Goal: Information Seeking & Learning: Learn about a topic

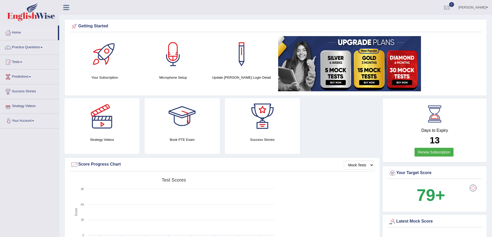
click at [26, 106] on link "Strategy Videos" at bounding box center [29, 105] width 59 height 13
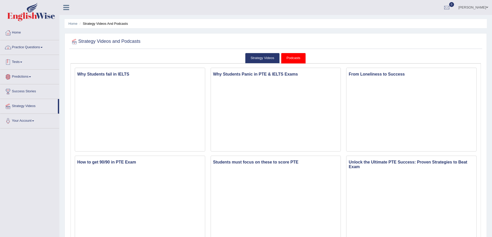
click at [35, 47] on link "Practice Questions" at bounding box center [29, 46] width 59 height 13
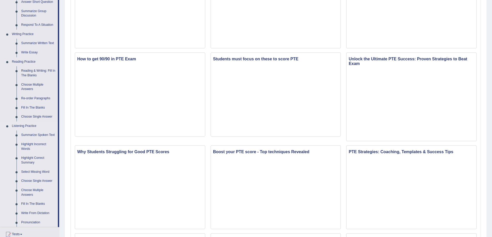
scroll to position [129, 0]
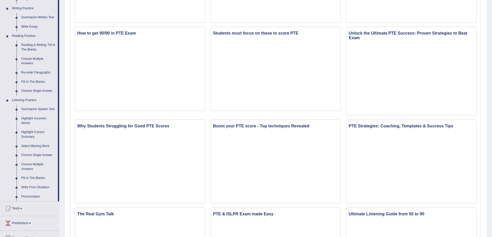
click at [36, 118] on link "Highlight Incorrect Words" at bounding box center [38, 121] width 39 height 14
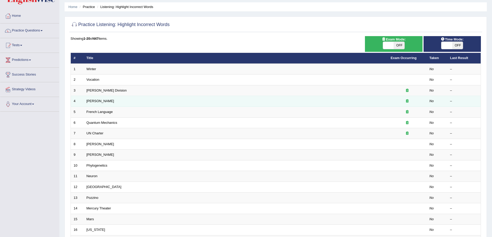
scroll to position [26, 0]
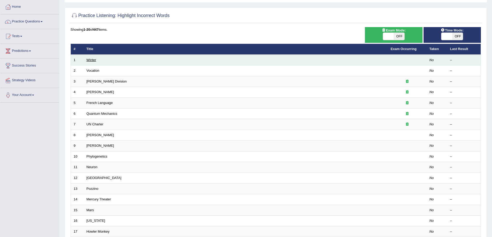
click at [94, 59] on link "Winter" at bounding box center [91, 60] width 10 height 4
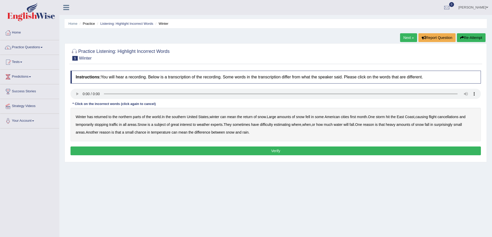
click at [180, 117] on b "southern" at bounding box center [179, 117] width 14 height 4
click at [356, 118] on b "first" at bounding box center [353, 117] width 6 height 4
click at [125, 125] on b "all" at bounding box center [125, 125] width 4 height 4
click at [341, 124] on b "water" at bounding box center [338, 125] width 9 height 4
click at [141, 132] on b "chance" at bounding box center [141, 132] width 12 height 4
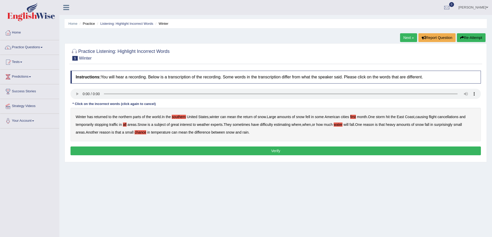
click at [249, 152] on button "Verify" at bounding box center [275, 151] width 410 height 9
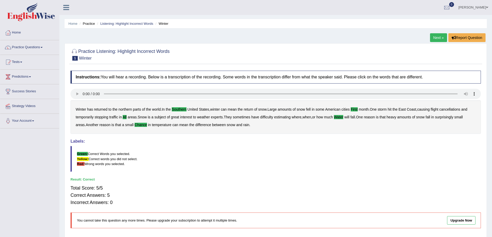
click at [435, 36] on link "Next »" at bounding box center [438, 37] width 17 height 9
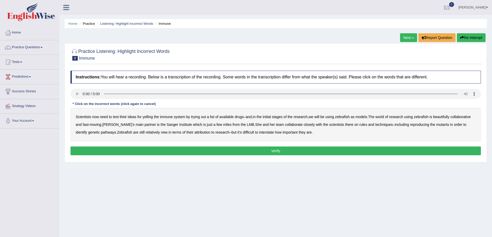
click at [147, 118] on b "yelling" at bounding box center [148, 117] width 10 height 4
click at [313, 115] on b "we" at bounding box center [311, 117] width 5 height 4
click at [444, 118] on b "beautifully" at bounding box center [441, 117] width 16 height 4
click at [367, 126] on b "rules" at bounding box center [363, 125] width 8 height 4
click at [210, 132] on b "attribution" at bounding box center [202, 132] width 16 height 4
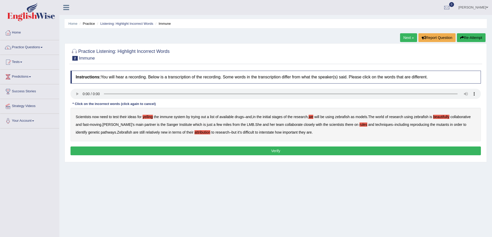
click at [274, 132] on b "interstate" at bounding box center [266, 132] width 15 height 4
click at [269, 149] on button "Verify" at bounding box center [275, 151] width 410 height 9
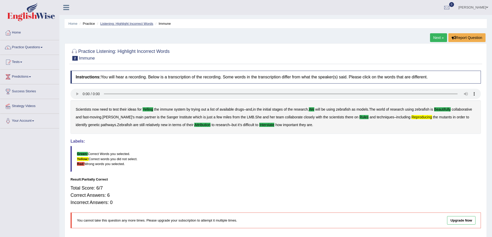
click at [133, 24] on link "Listening: Highlight Incorrect Words" at bounding box center [126, 24] width 53 height 4
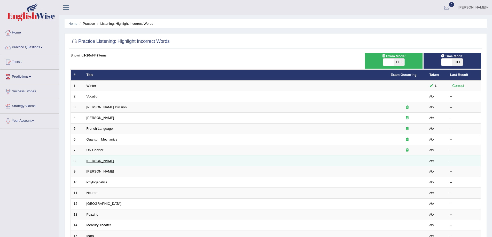
click at [89, 159] on link "[PERSON_NAME]" at bounding box center [100, 161] width 28 height 4
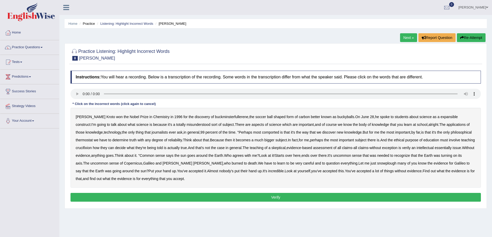
click at [440, 115] on b "expansible" at bounding box center [448, 117] width 17 height 4
click at [262, 132] on b "comported" at bounding box center [270, 132] width 17 height 4
click at [93, 138] on b "thermostat" at bounding box center [84, 140] width 17 height 4
click at [92, 146] on b "crucifixion" at bounding box center [84, 148] width 16 height 4
click at [402, 147] on b "verily" at bounding box center [406, 148] width 9 height 4
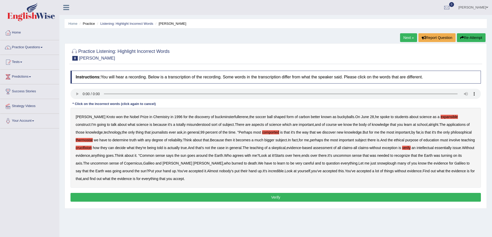
click at [377, 162] on b "snowplough" at bounding box center [386, 163] width 19 height 4
click at [271, 197] on button "Verify" at bounding box center [275, 197] width 410 height 9
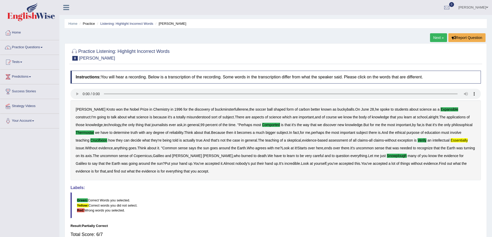
click at [438, 36] on link "Next »" at bounding box center [438, 37] width 17 height 9
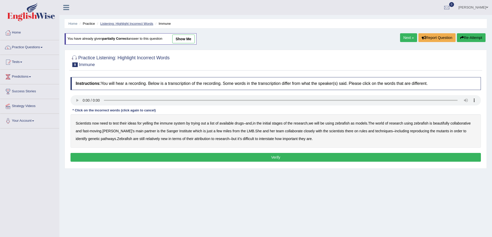
click at [127, 22] on link "Listening: Highlight Incorrect Words" at bounding box center [126, 24] width 53 height 4
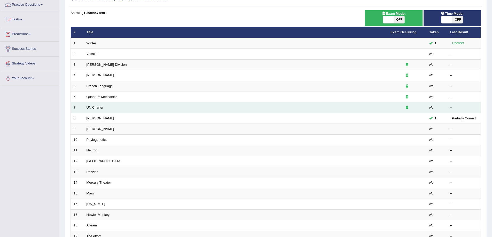
scroll to position [52, 0]
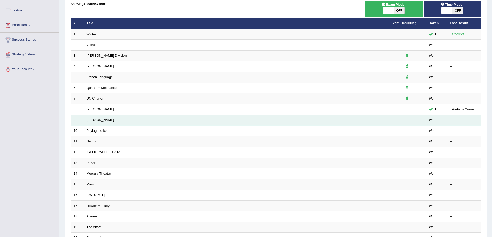
click at [92, 119] on link "[PERSON_NAME]" at bounding box center [100, 120] width 28 height 4
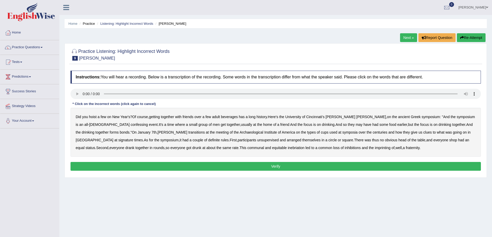
click at [131, 21] on li "Listening: Highlight Incorrect Words" at bounding box center [124, 23] width 57 height 5
click at [131, 24] on link "Listening: Highlight Incorrect Words" at bounding box center [126, 24] width 53 height 4
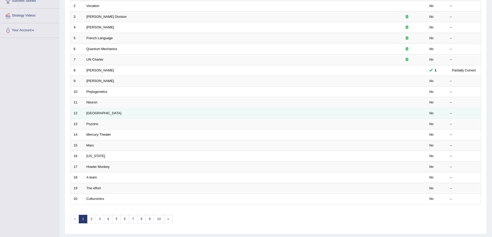
scroll to position [103, 0]
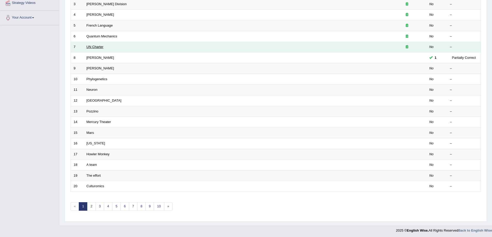
click at [95, 47] on link "UN Charter" at bounding box center [94, 47] width 17 height 4
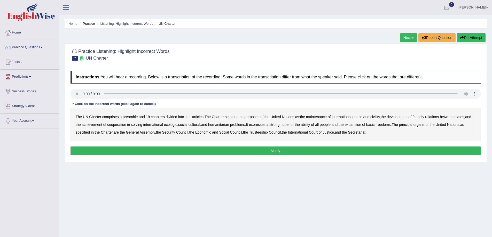
click at [129, 23] on link "Listening: Highlight Incorrect Words" at bounding box center [126, 24] width 53 height 4
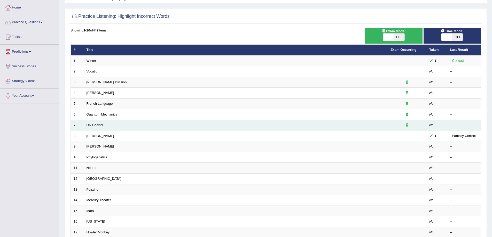
scroll to position [26, 0]
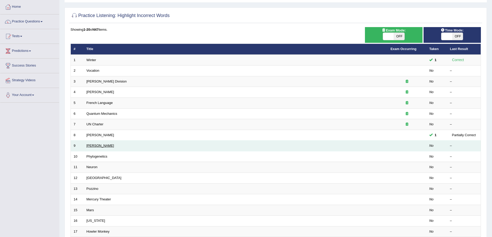
click at [94, 146] on link "Kathleen" at bounding box center [100, 146] width 28 height 4
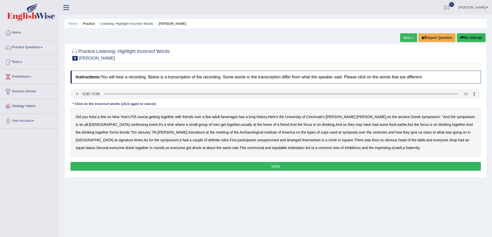
click at [131, 125] on b "confessing" at bounding box center [139, 125] width 17 height 4
click at [188, 133] on b "transitions" at bounding box center [196, 132] width 17 height 4
click at [133, 138] on b "signature" at bounding box center [125, 140] width 15 height 4
click at [257, 139] on b "unsupervised" at bounding box center [267, 140] width 21 height 4
click at [449, 140] on b "shop" at bounding box center [453, 140] width 8 height 4
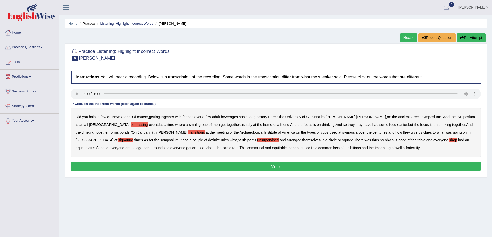
click at [375, 148] on b "imprinting" at bounding box center [383, 148] width 16 height 4
click at [262, 168] on button "Verify" at bounding box center [275, 166] width 410 height 9
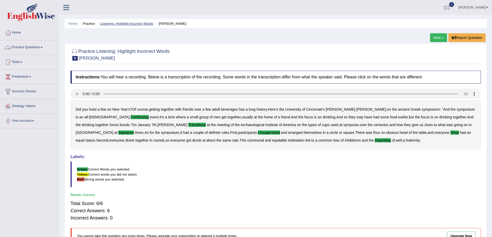
click at [112, 22] on link "Listening: Highlight Incorrect Words" at bounding box center [126, 24] width 53 height 4
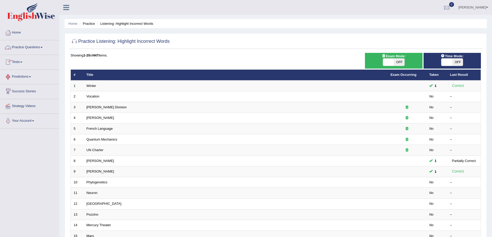
click at [33, 48] on link "Practice Questions" at bounding box center [29, 46] width 59 height 13
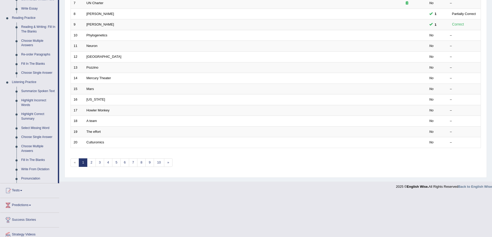
scroll to position [155, 0]
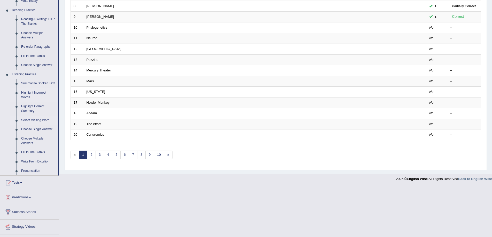
click at [41, 120] on link "Select Missing Word" at bounding box center [38, 120] width 39 height 9
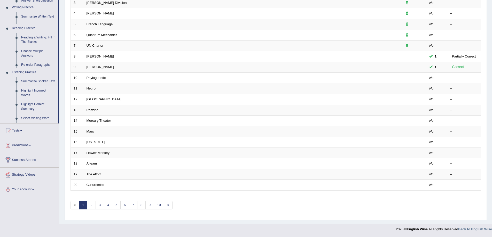
scroll to position [105, 0]
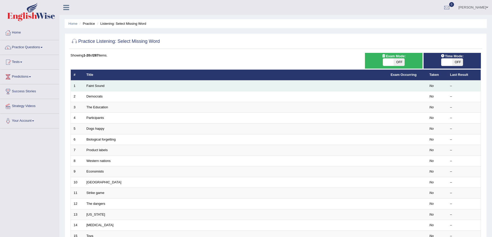
click at [106, 85] on td "Faint Sound" at bounding box center [236, 86] width 304 height 11
click at [96, 85] on link "Faint Sound" at bounding box center [95, 86] width 18 height 4
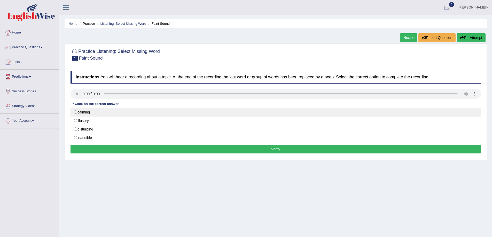
click at [96, 113] on label "calming" at bounding box center [275, 112] width 410 height 9
radio input "true"
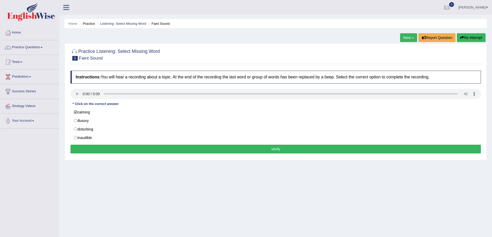
click at [156, 149] on button "Verify" at bounding box center [275, 149] width 410 height 9
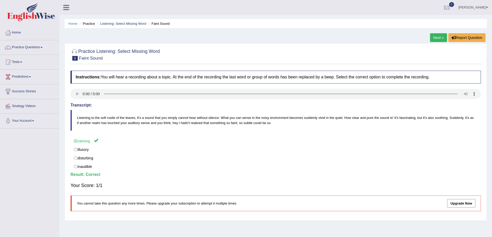
click at [436, 36] on link "Next »" at bounding box center [438, 37] width 17 height 9
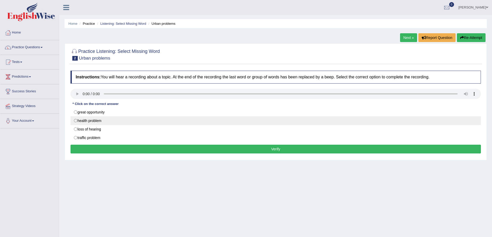
click at [91, 120] on label "health problem" at bounding box center [275, 120] width 410 height 9
radio input "true"
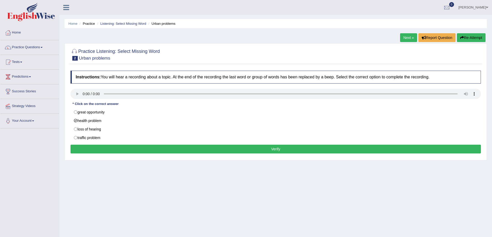
click at [268, 151] on button "Verify" at bounding box center [275, 149] width 410 height 9
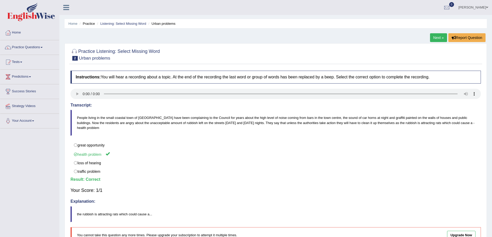
click at [437, 37] on link "Next »" at bounding box center [438, 37] width 17 height 9
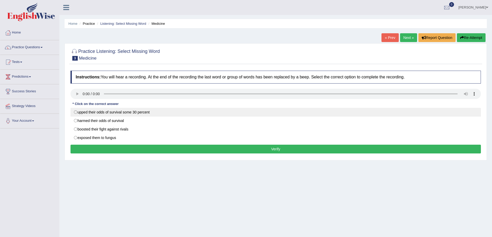
click at [129, 113] on label "upped their odds of survival some 30 percent" at bounding box center [275, 112] width 410 height 9
radio input "true"
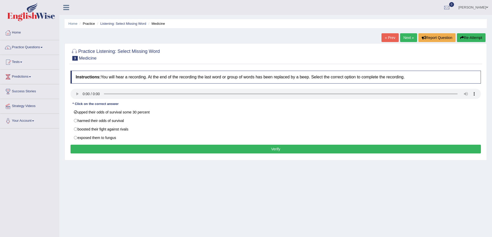
click at [231, 150] on button "Verify" at bounding box center [275, 149] width 410 height 9
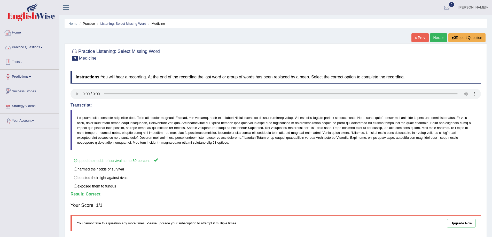
click at [36, 46] on link "Practice Questions" at bounding box center [29, 46] width 59 height 13
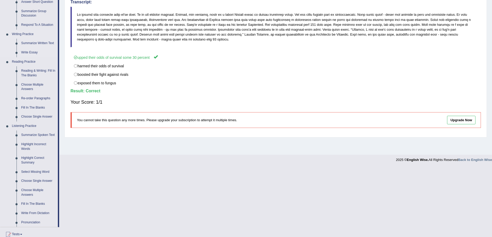
scroll to position [129, 0]
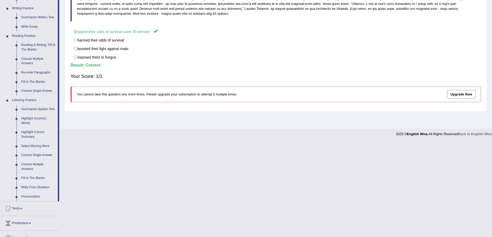
click at [37, 177] on link "Fill In The Blanks" at bounding box center [38, 178] width 39 height 9
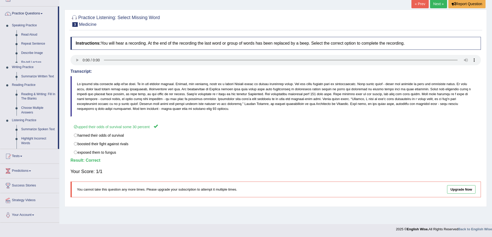
scroll to position [34, 0]
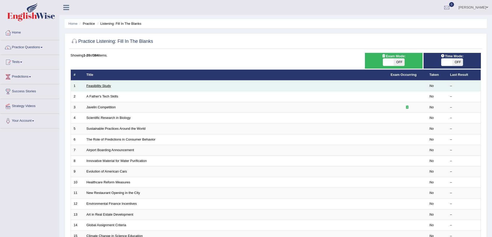
click at [95, 85] on link "Feasibility Study" at bounding box center [98, 86] width 25 height 4
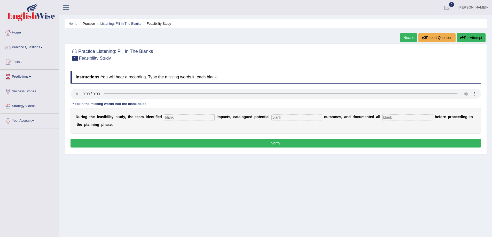
click at [171, 115] on input "text" at bounding box center [189, 117] width 51 height 6
type input "serious"
click at [271, 115] on input "text" at bounding box center [296, 117] width 51 height 6
type input "negative"
click at [382, 115] on input "text" at bounding box center [407, 117] width 51 height 6
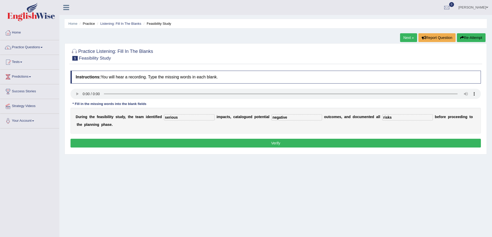
type input "risks"
click at [279, 139] on button "Verify" at bounding box center [275, 143] width 410 height 9
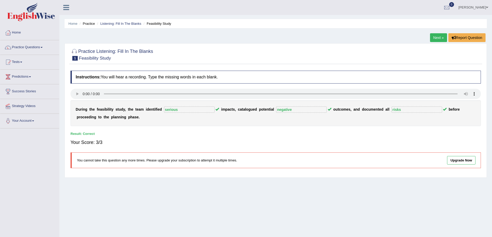
click at [436, 38] on link "Next »" at bounding box center [438, 37] width 17 height 9
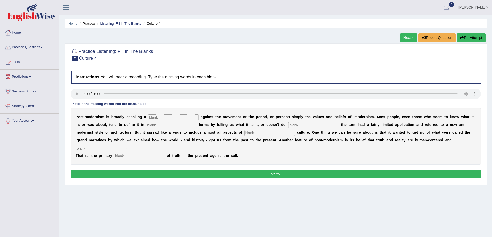
click at [164, 116] on input "text" at bounding box center [173, 117] width 51 height 6
type input "reaction"
click at [146, 124] on input "text" at bounding box center [171, 125] width 51 height 6
type input "negative"
click at [288, 122] on input "text" at bounding box center [313, 125] width 51 height 6
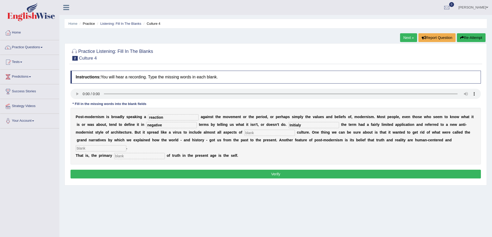
type input "Initialy"
click at [244, 131] on input "text" at bounding box center [269, 133] width 51 height 6
type input "contemparary"
click at [126, 145] on input "text" at bounding box center [101, 148] width 51 height 6
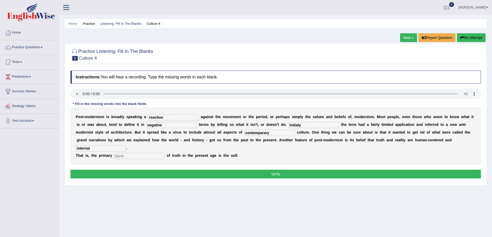
type input "internal"
click at [127, 153] on input "text" at bounding box center [139, 156] width 51 height 6
type input "source"
click at [244, 131] on input "contemparary" at bounding box center [269, 133] width 51 height 6
type input "contemperary"
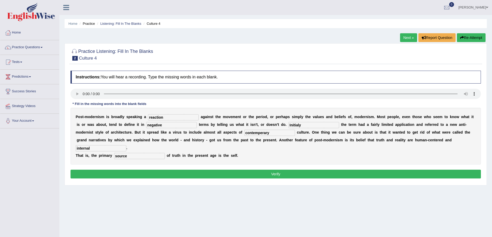
click at [228, 145] on div "P o s t - m o d e r n i s m i s b r o a d l y s p e a k i n g a reaction a g a …" at bounding box center [275, 136] width 410 height 57
click at [244, 133] on input "contemperary" at bounding box center [269, 133] width 51 height 6
click at [234, 170] on button "Verify" at bounding box center [275, 174] width 410 height 9
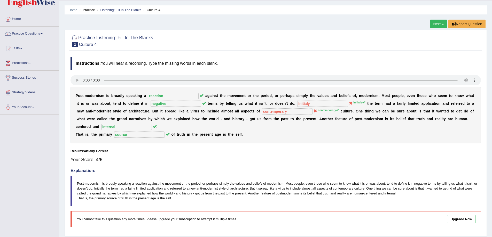
scroll to position [26, 0]
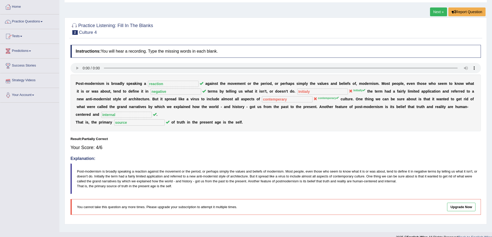
click at [44, 24] on link "Practice Questions" at bounding box center [29, 20] width 59 height 13
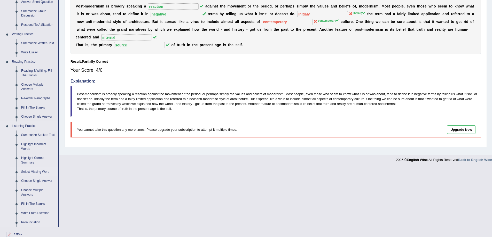
scroll to position [129, 0]
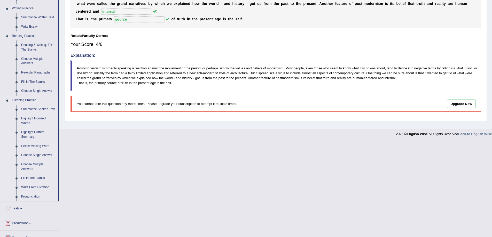
click at [40, 146] on link "Select Missing Word" at bounding box center [38, 146] width 39 height 9
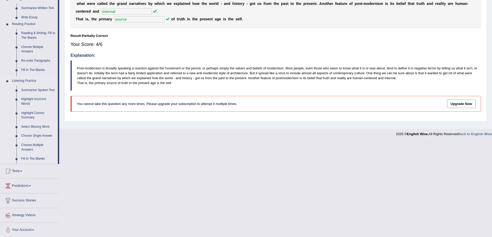
scroll to position [34, 0]
